Goal: Information Seeking & Learning: Learn about a topic

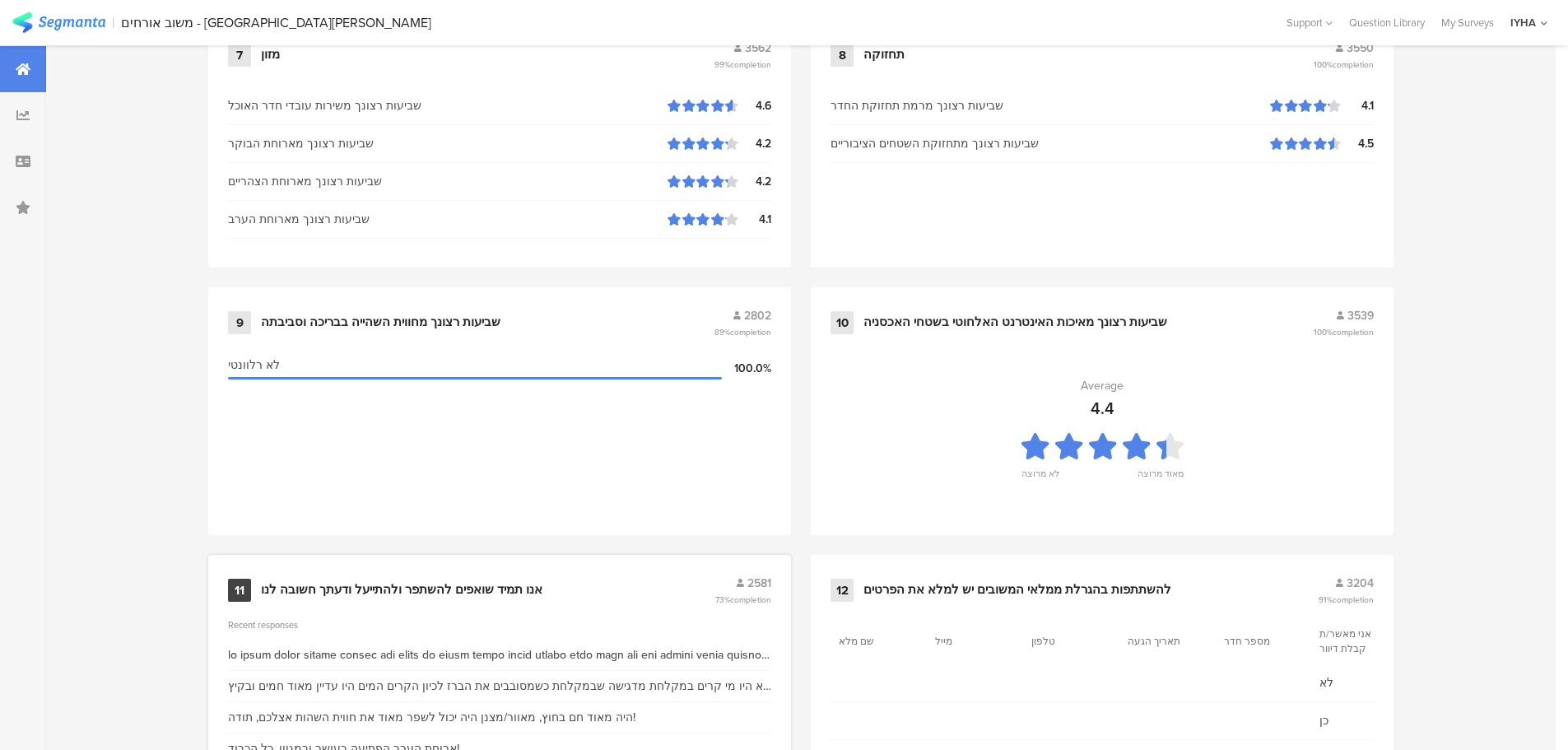
scroll to position [1659, 0]
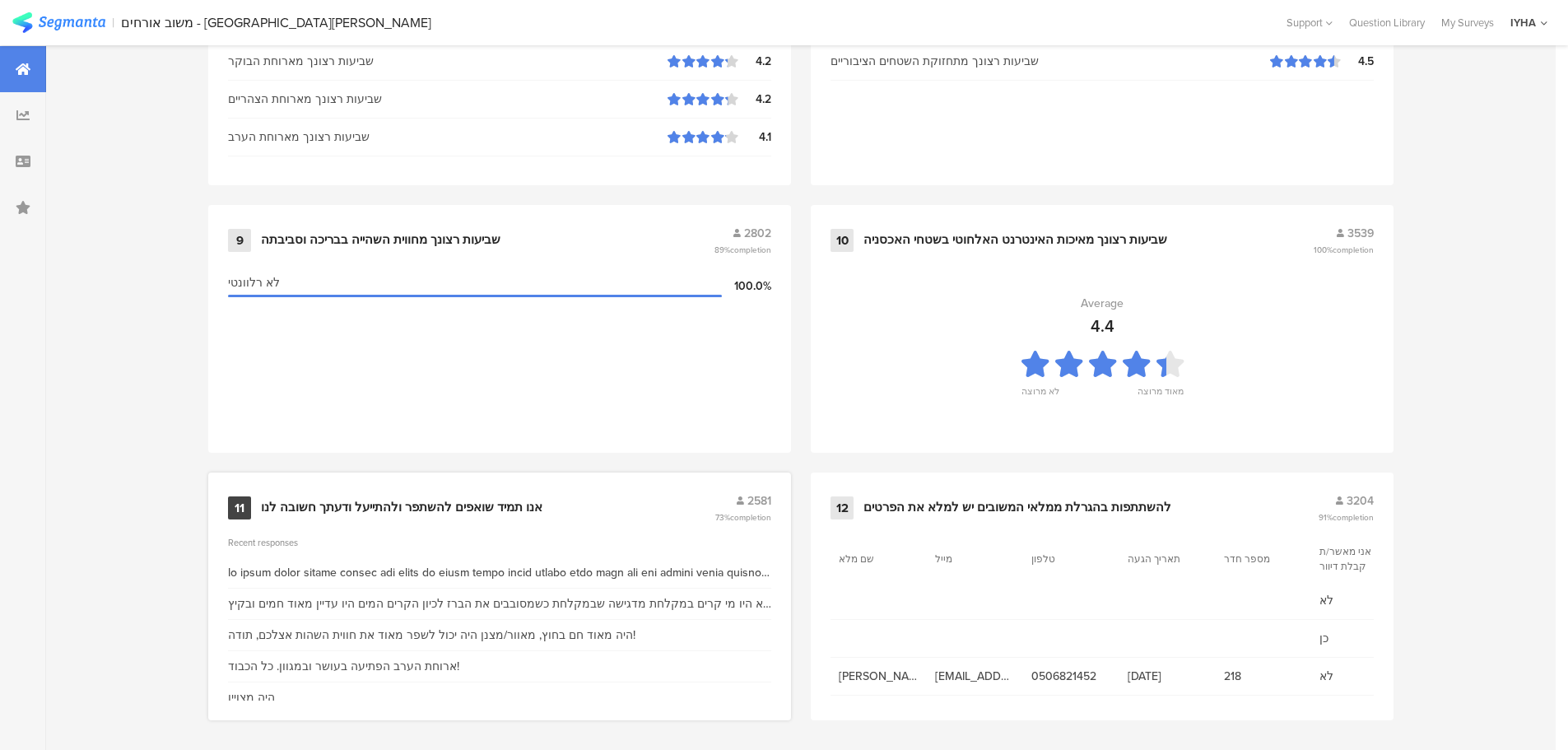
click at [404, 499] on div "אנו תמיד שואפים להשתפר ולהתייעל ודעתך חשובה לנו" at bounding box center [401, 507] width 281 height 17
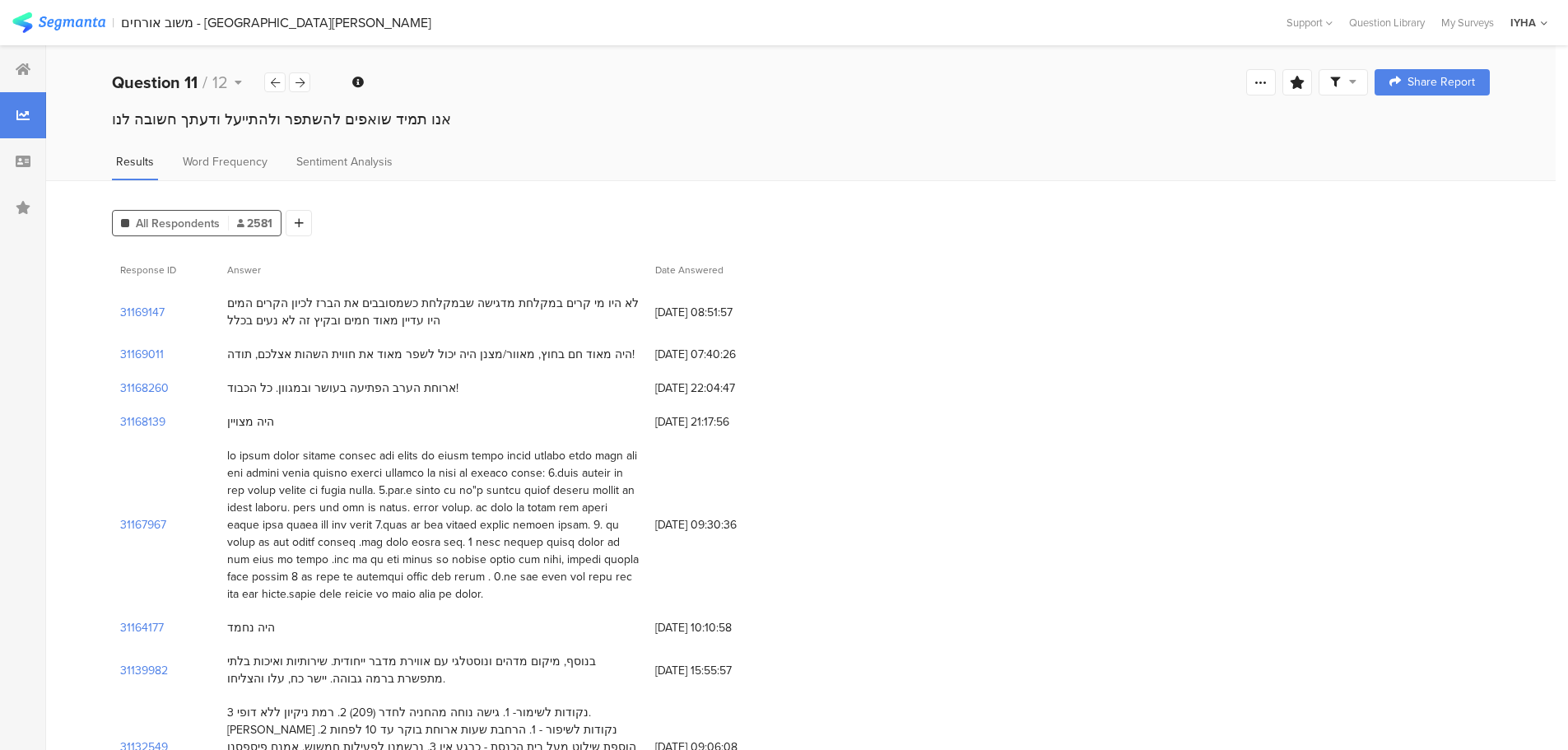
scroll to position [82, 0]
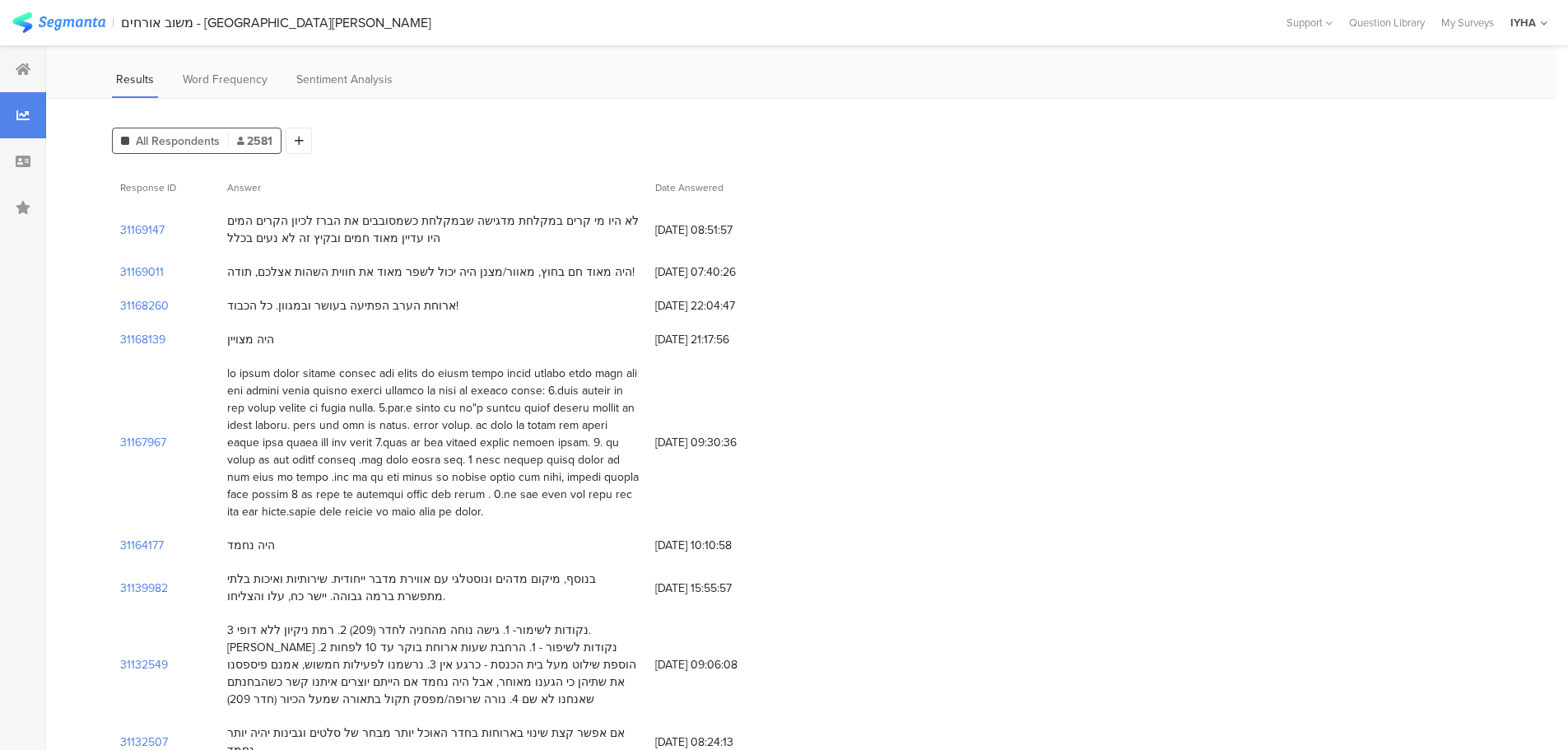
click at [508, 413] on div at bounding box center [432, 442] width 412 height 156
click at [493, 413] on div at bounding box center [432, 442] width 412 height 156
drag, startPoint x: 483, startPoint y: 413, endPoint x: 367, endPoint y: 405, distance: 116.3
click at [369, 405] on div at bounding box center [432, 442] width 412 height 156
click at [345, 413] on div at bounding box center [432, 442] width 412 height 156
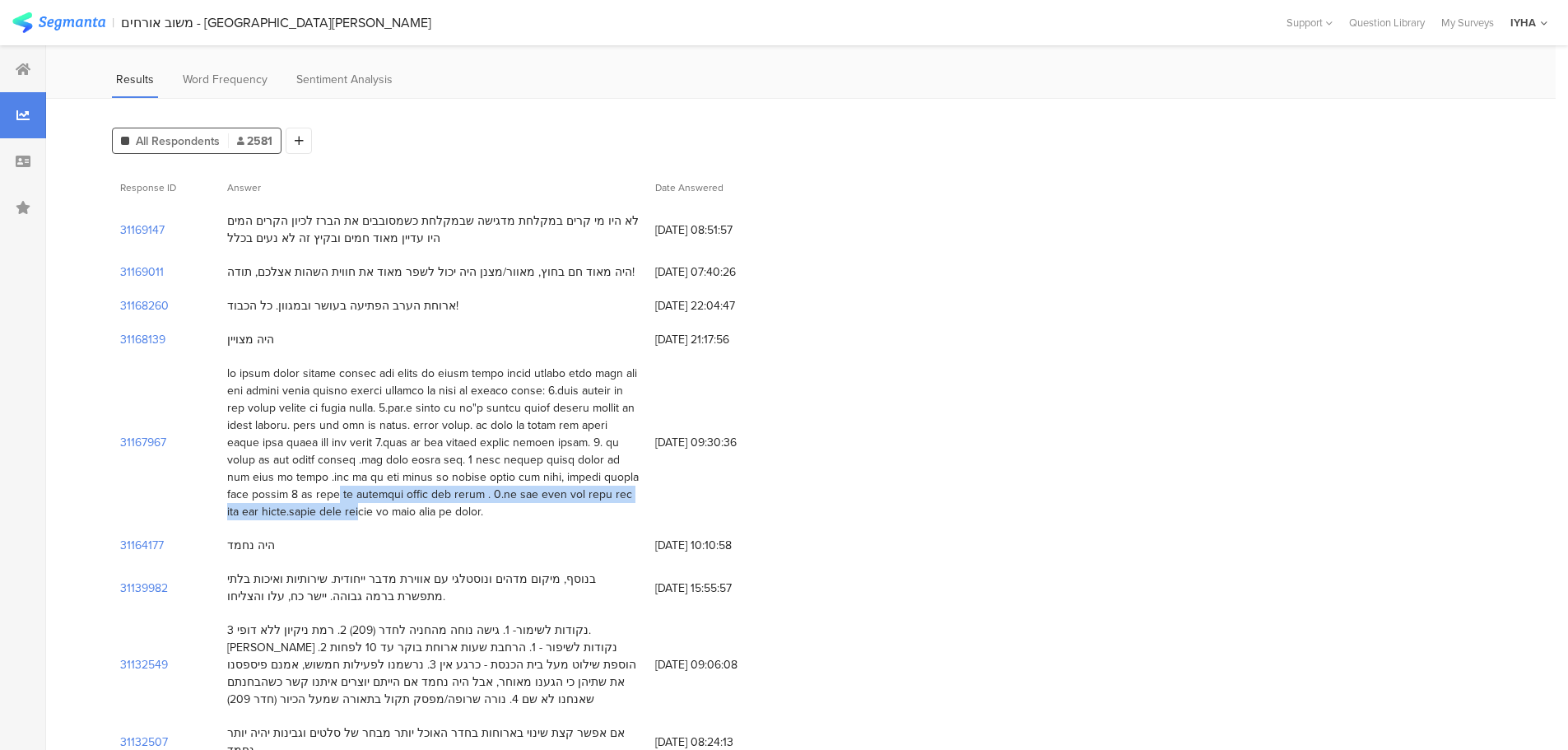
drag, startPoint x: 561, startPoint y: 482, endPoint x: 372, endPoint y: 510, distance: 191.1
click at [372, 510] on div at bounding box center [433, 442] width 429 height 172
click at [408, 502] on div at bounding box center [432, 442] width 412 height 156
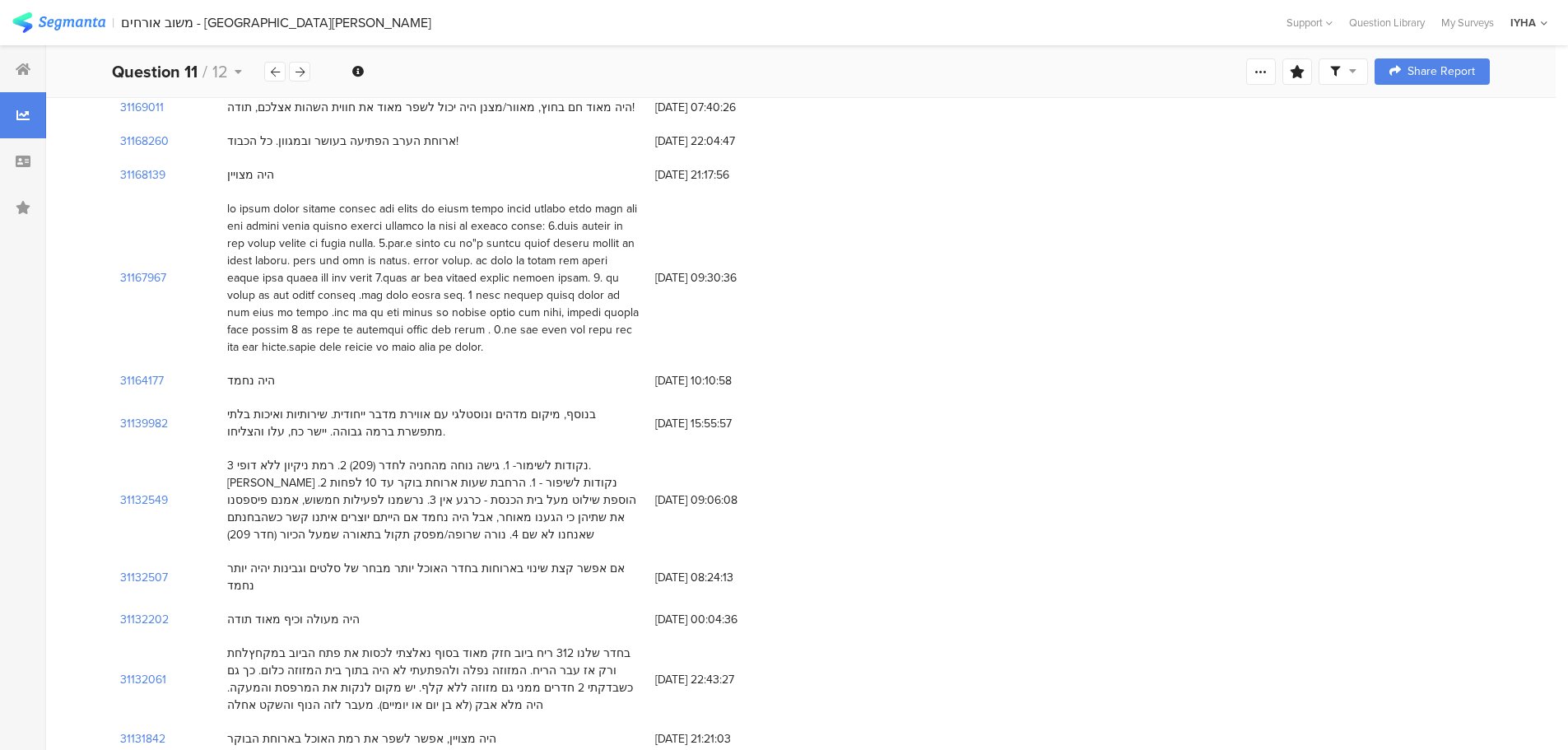
scroll to position [412, 0]
